Goal: Book appointment/travel/reservation

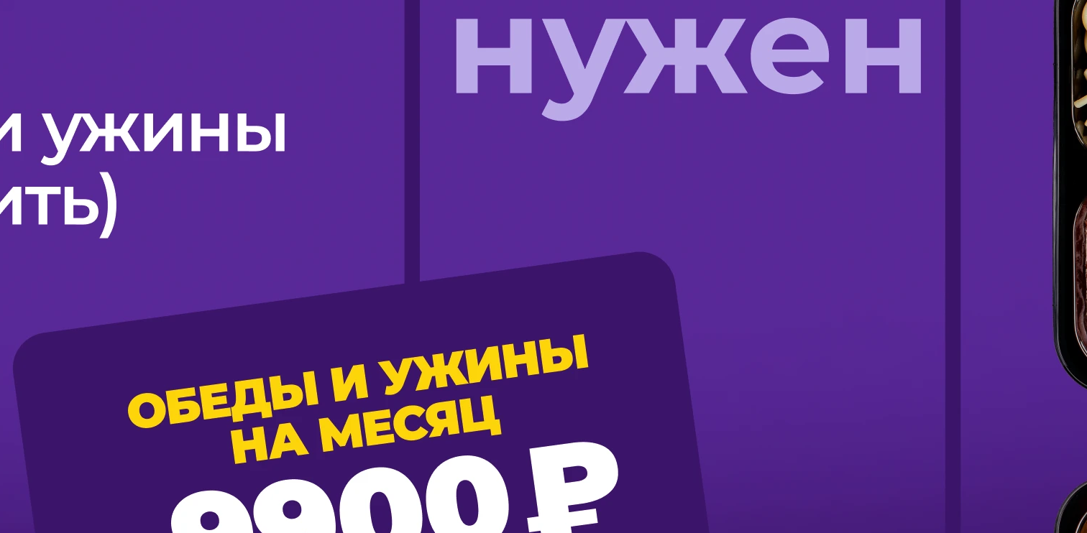
scroll to position [1275, 0]
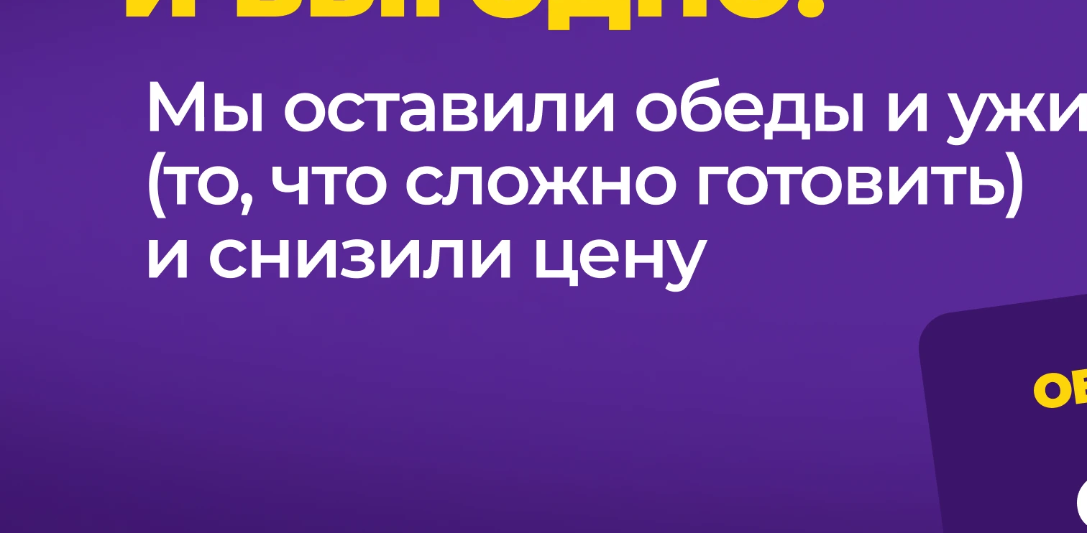
scroll to position [1076, 0]
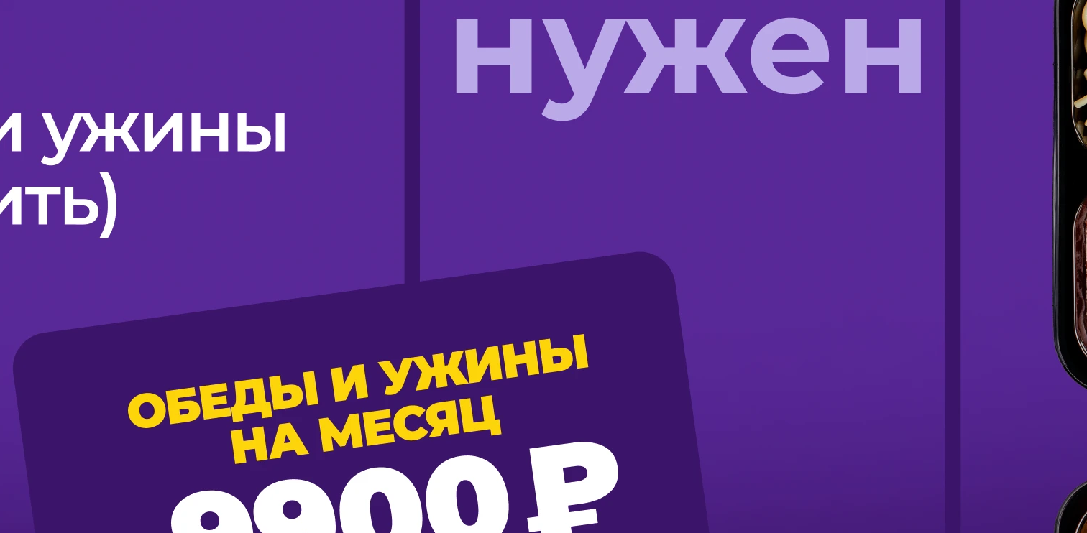
scroll to position [1275, 0]
